Goal: Task Accomplishment & Management: Use online tool/utility

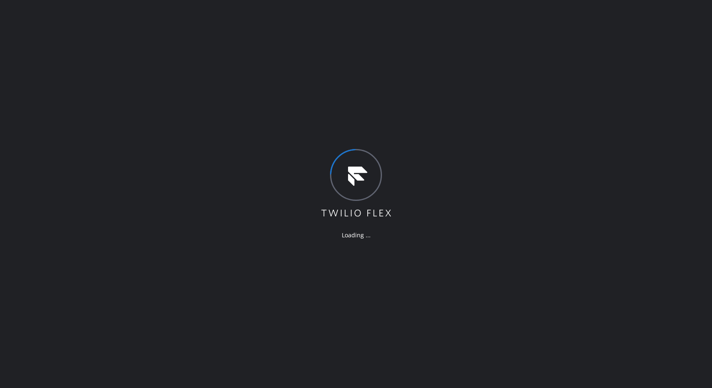
click at [456, 42] on div "Loading ..." at bounding box center [356, 194] width 712 height 388
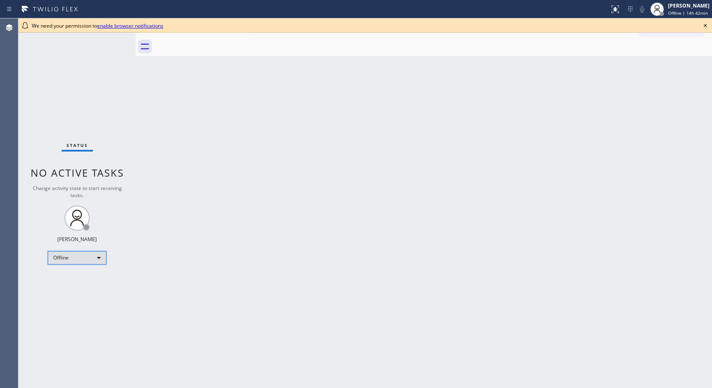
click at [89, 257] on div "Offline" at bounding box center [77, 257] width 59 height 13
click at [85, 291] on li "Unavailable" at bounding box center [76, 290] width 57 height 10
click at [703, 26] on icon at bounding box center [705, 26] width 10 height 10
